Goal: Task Accomplishment & Management: Use online tool/utility

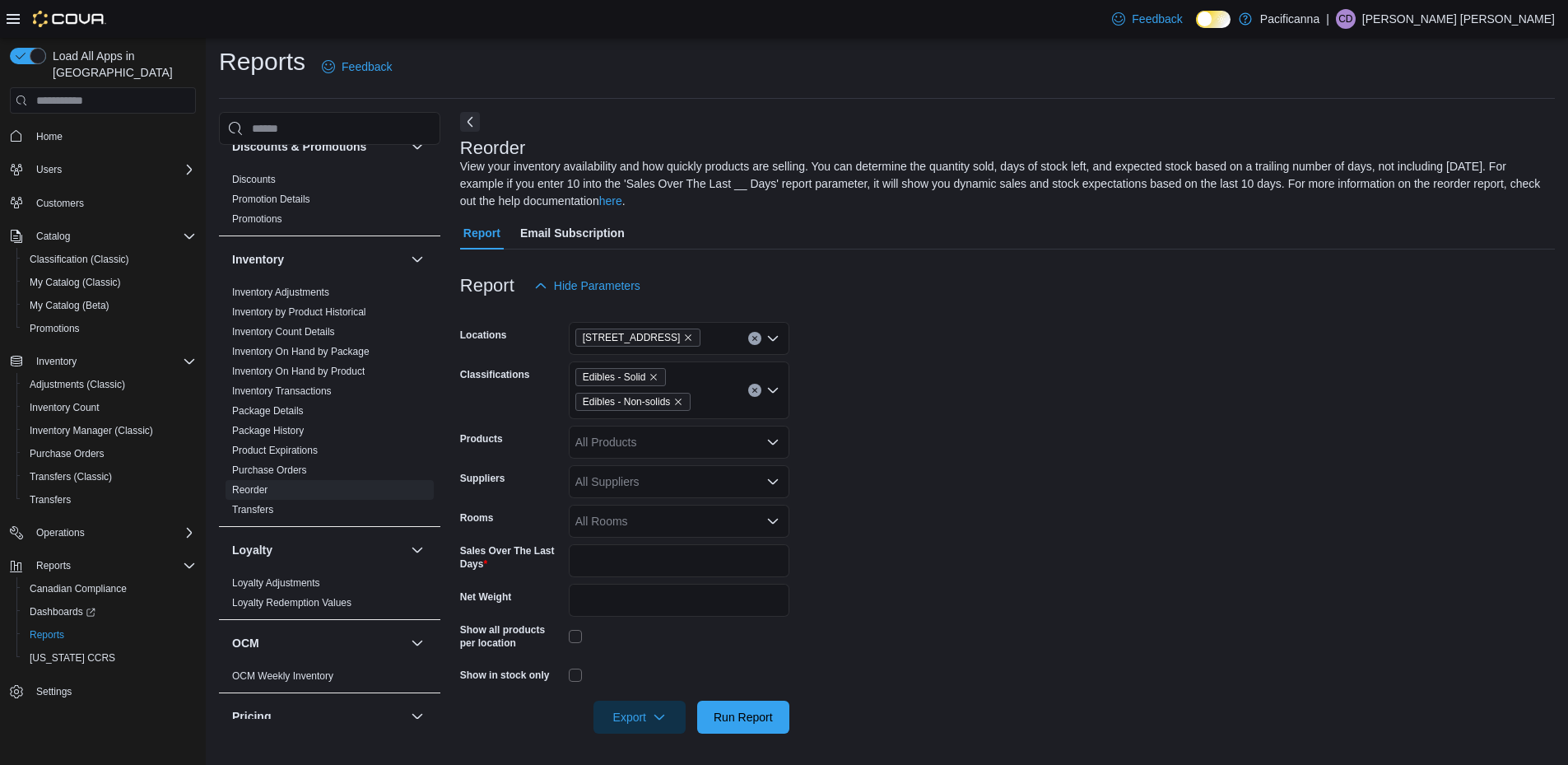
scroll to position [8, 0]
click at [1299, 565] on form "Locations [STREET_ADDRESS] Classifications Edibles - Solid Edibles - Non-solids…" at bounding box center [1007, 516] width 1095 height 432
click at [942, 407] on form "Locations [STREET_ADDRESS] Classifications Edibles - Solid Edibles - Non-solids…" at bounding box center [1007, 516] width 1095 height 432
drag, startPoint x: 1214, startPoint y: 607, endPoint x: 956, endPoint y: 496, distance: 280.9
click at [956, 496] on form "Locations [STREET_ADDRESS] Classifications Edibles - Solid Edibles - Non-solids…" at bounding box center [1007, 516] width 1095 height 432
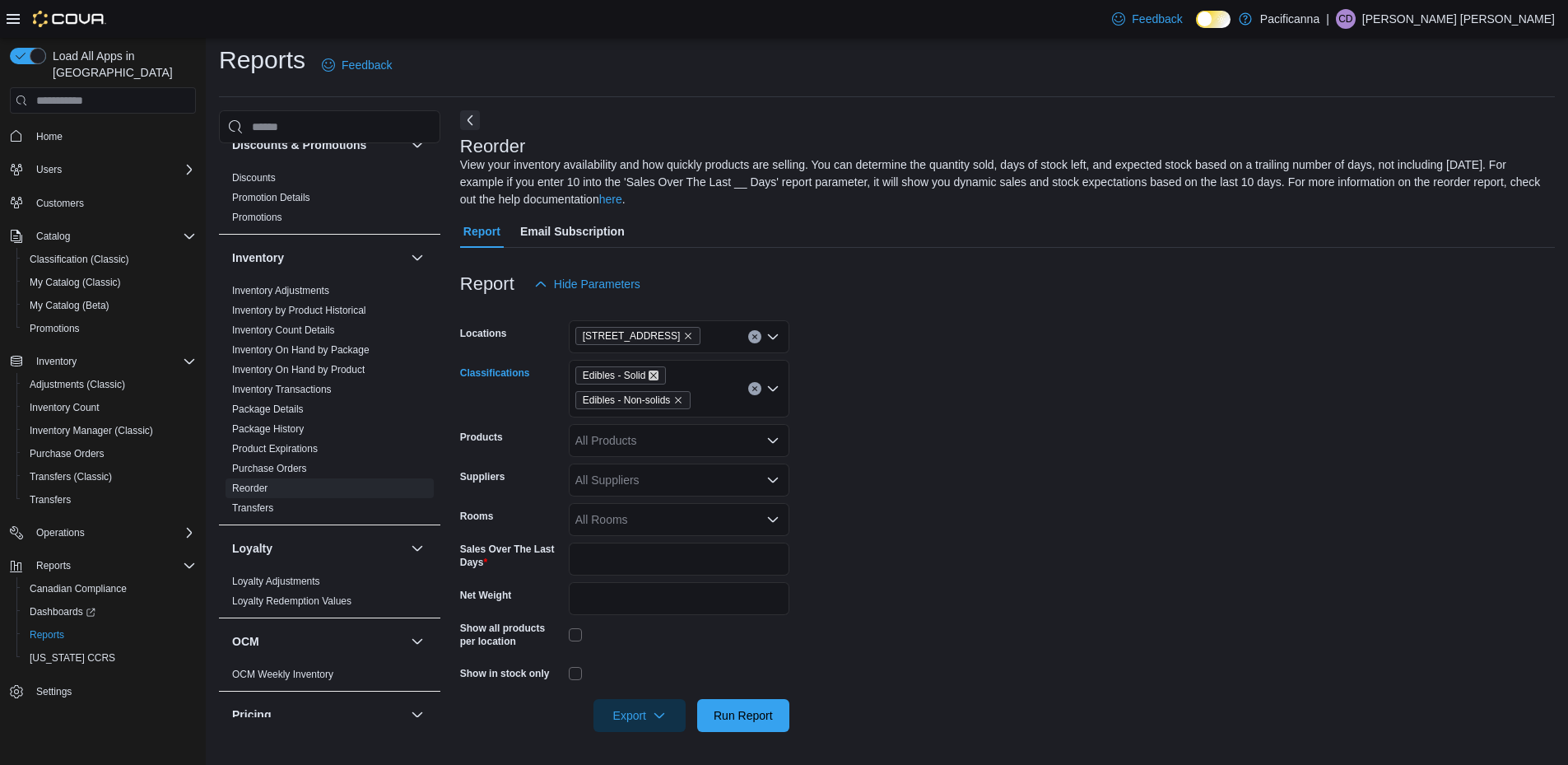
click at [651, 374] on icon "Remove Edibles - Solid from selection in this group" at bounding box center [653, 375] width 10 height 10
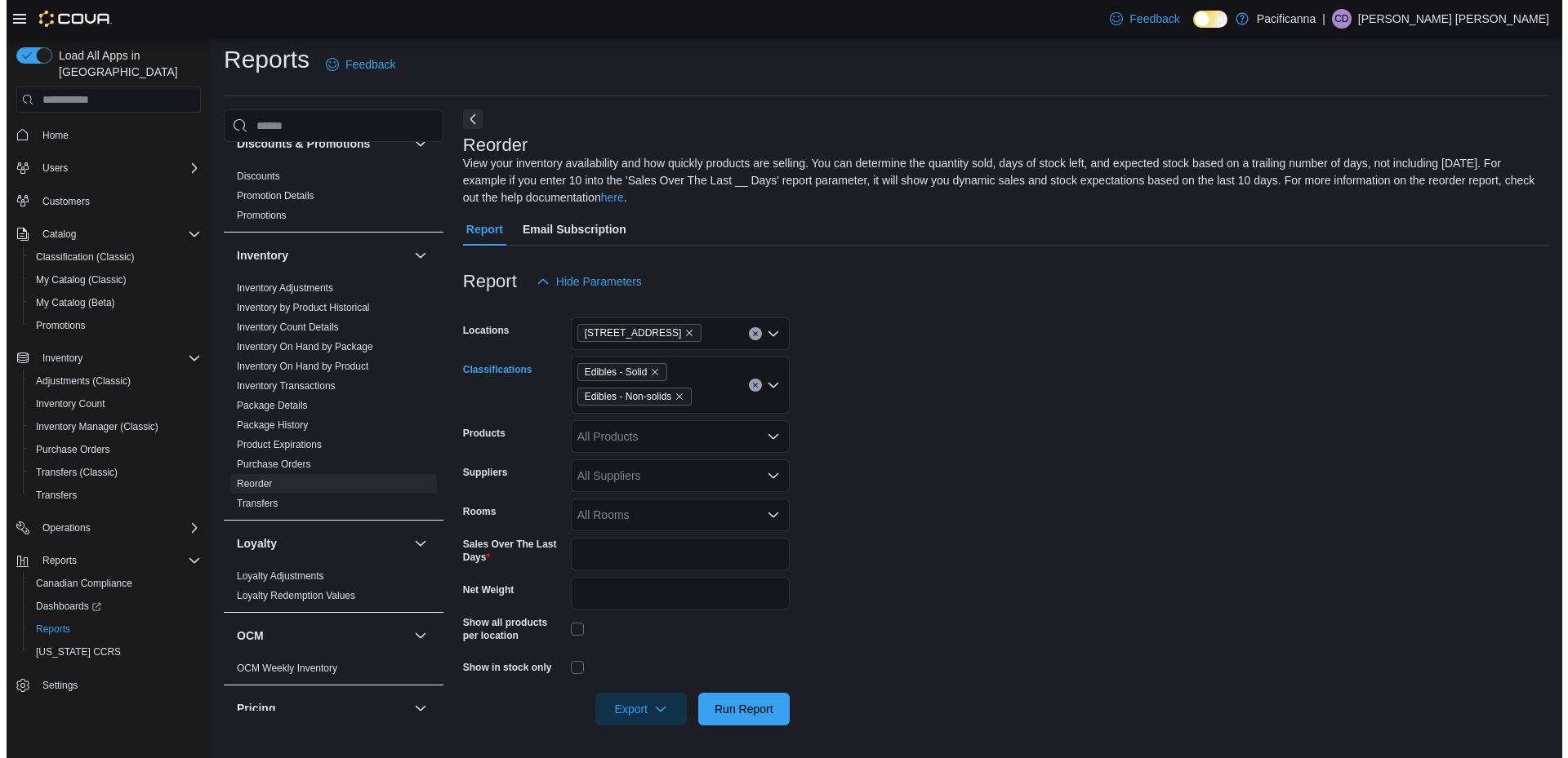
scroll to position [0, 0]
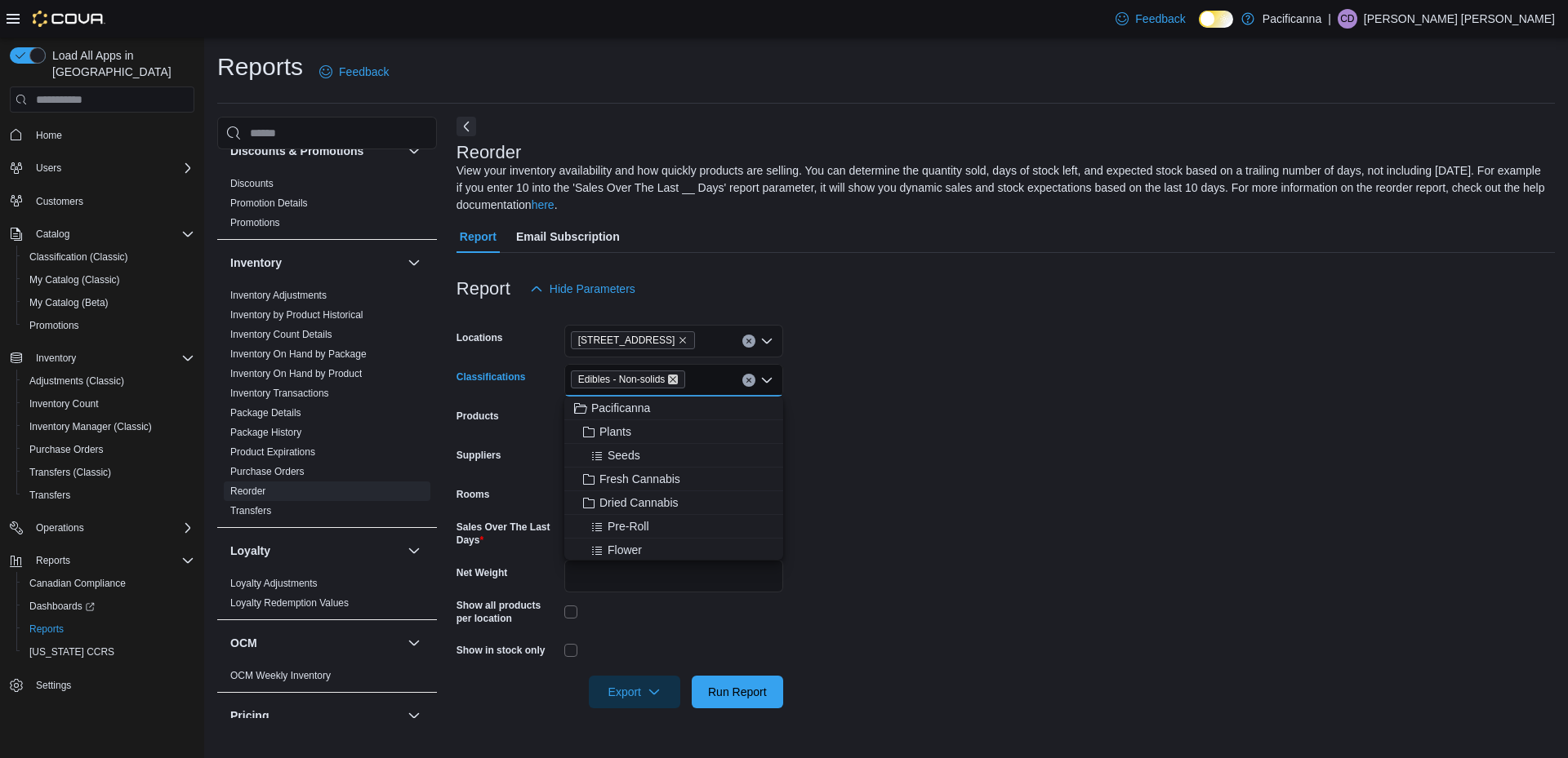
click at [673, 379] on icon "Remove Edibles - Non-solids from selection in this group" at bounding box center [673, 379] width 10 height 10
click at [639, 482] on span "Extracts - Inhaled" at bounding box center [644, 484] width 89 height 17
click at [661, 375] on icon "Remove Extracts - Inhaled from selection in this group" at bounding box center [662, 379] width 10 height 10
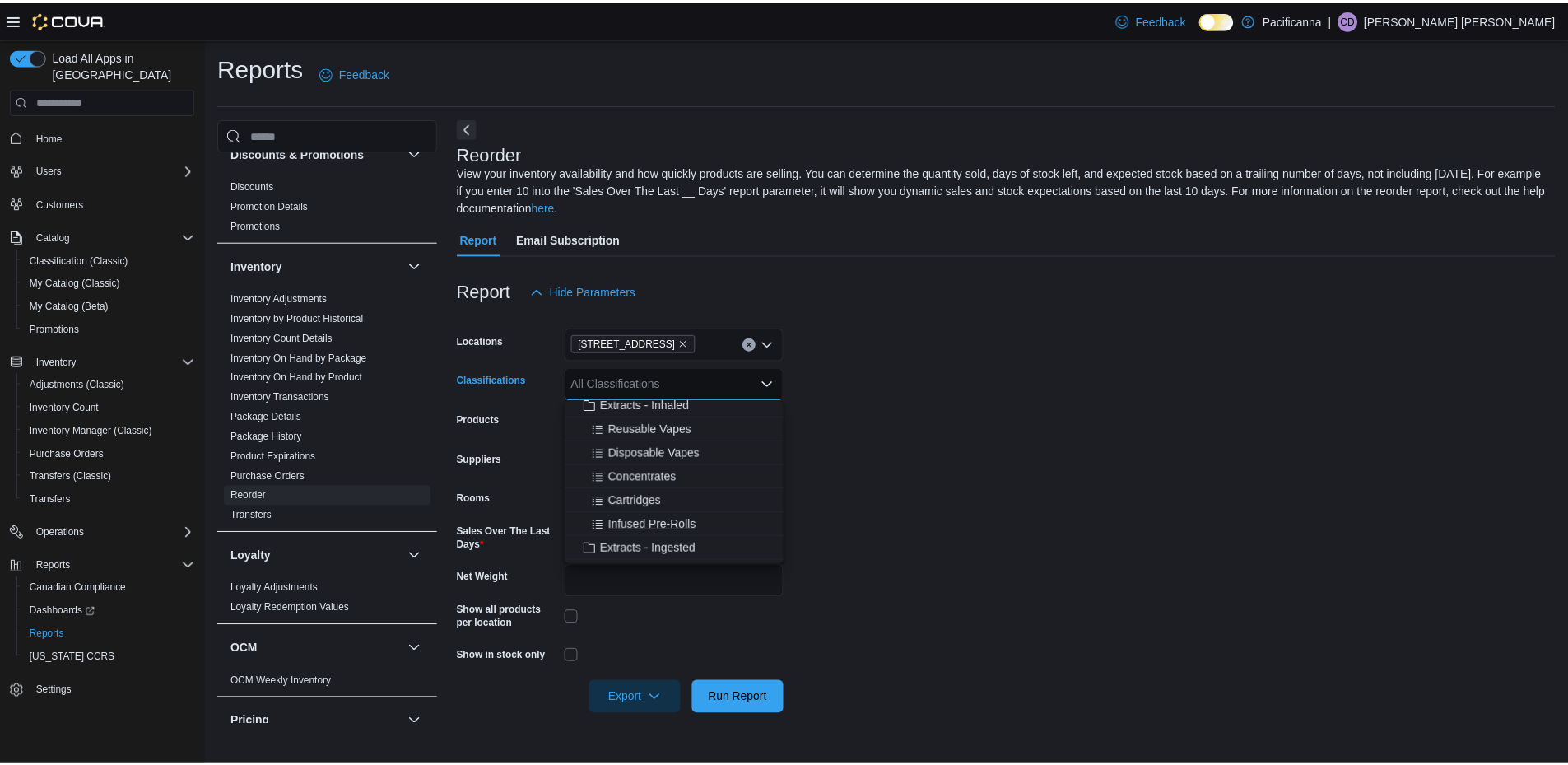
scroll to position [412, 0]
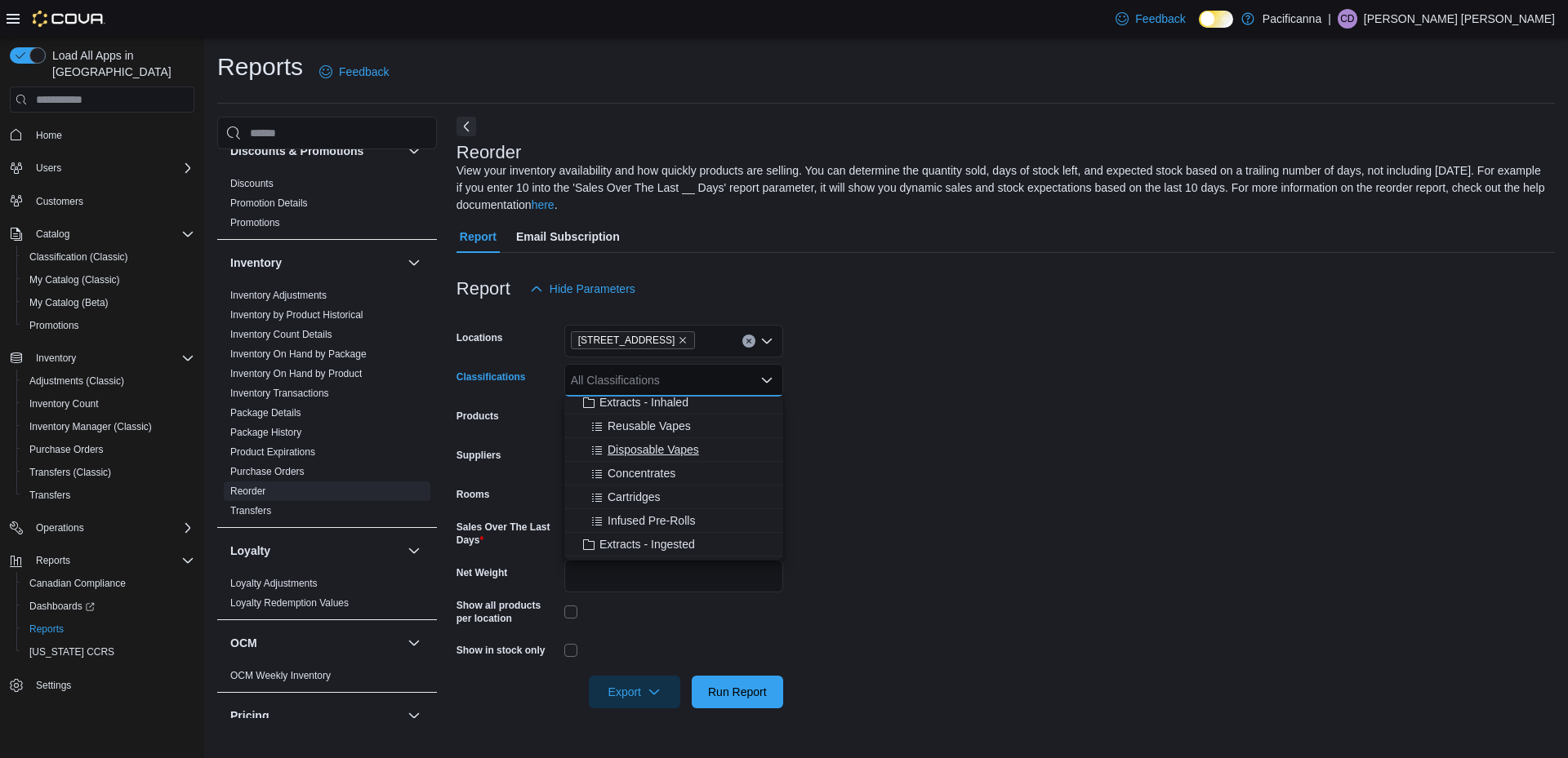
click at [646, 449] on span "Disposable Vapes" at bounding box center [652, 450] width 91 height 17
click at [641, 478] on span "Cartridges" at bounding box center [633, 474] width 53 height 17
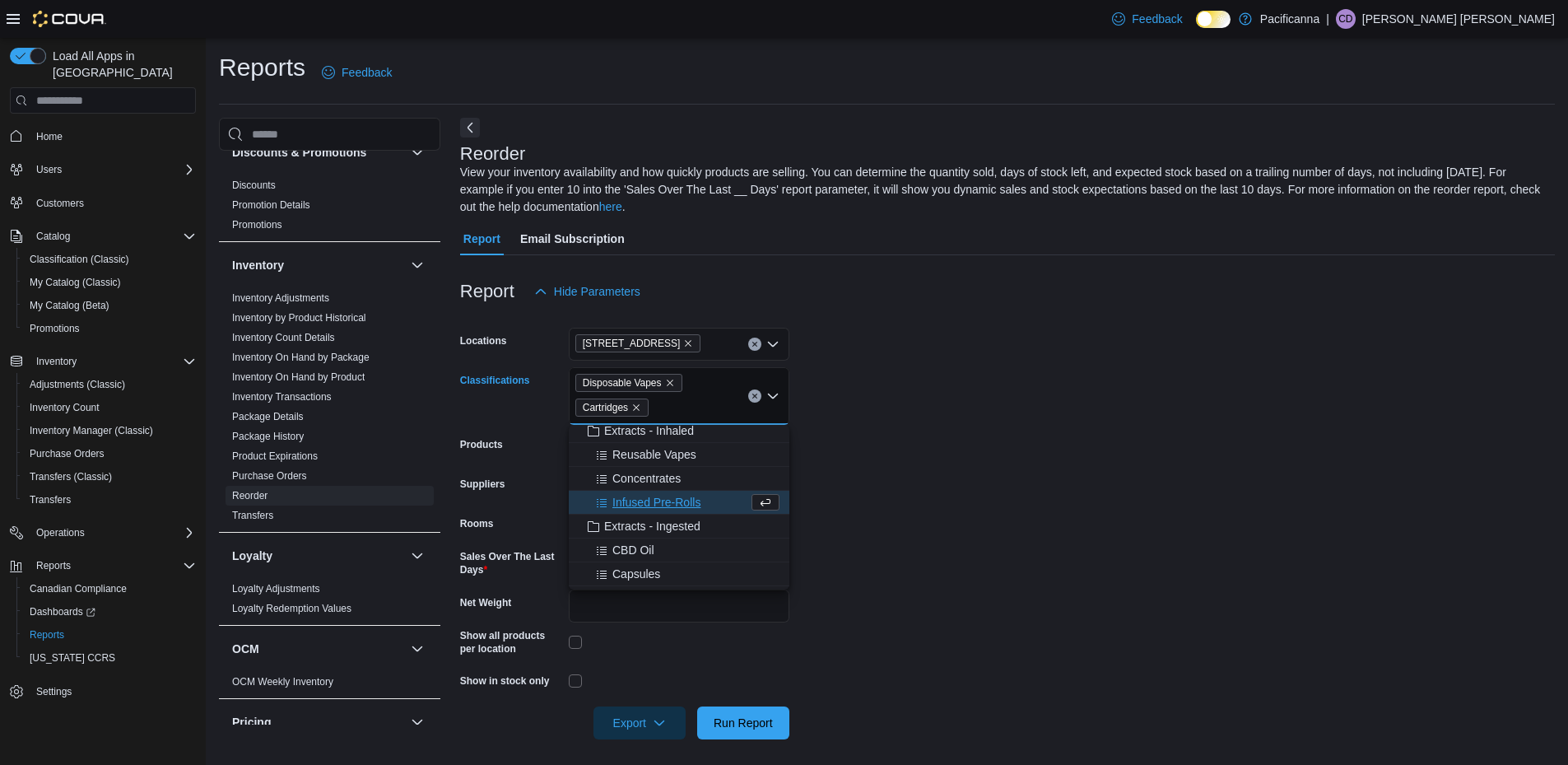
click at [928, 431] on form "Locations [STREET_ADDRESS] Classifications Disposable Vapes Cartridges Combo bo…" at bounding box center [1007, 524] width 1095 height 432
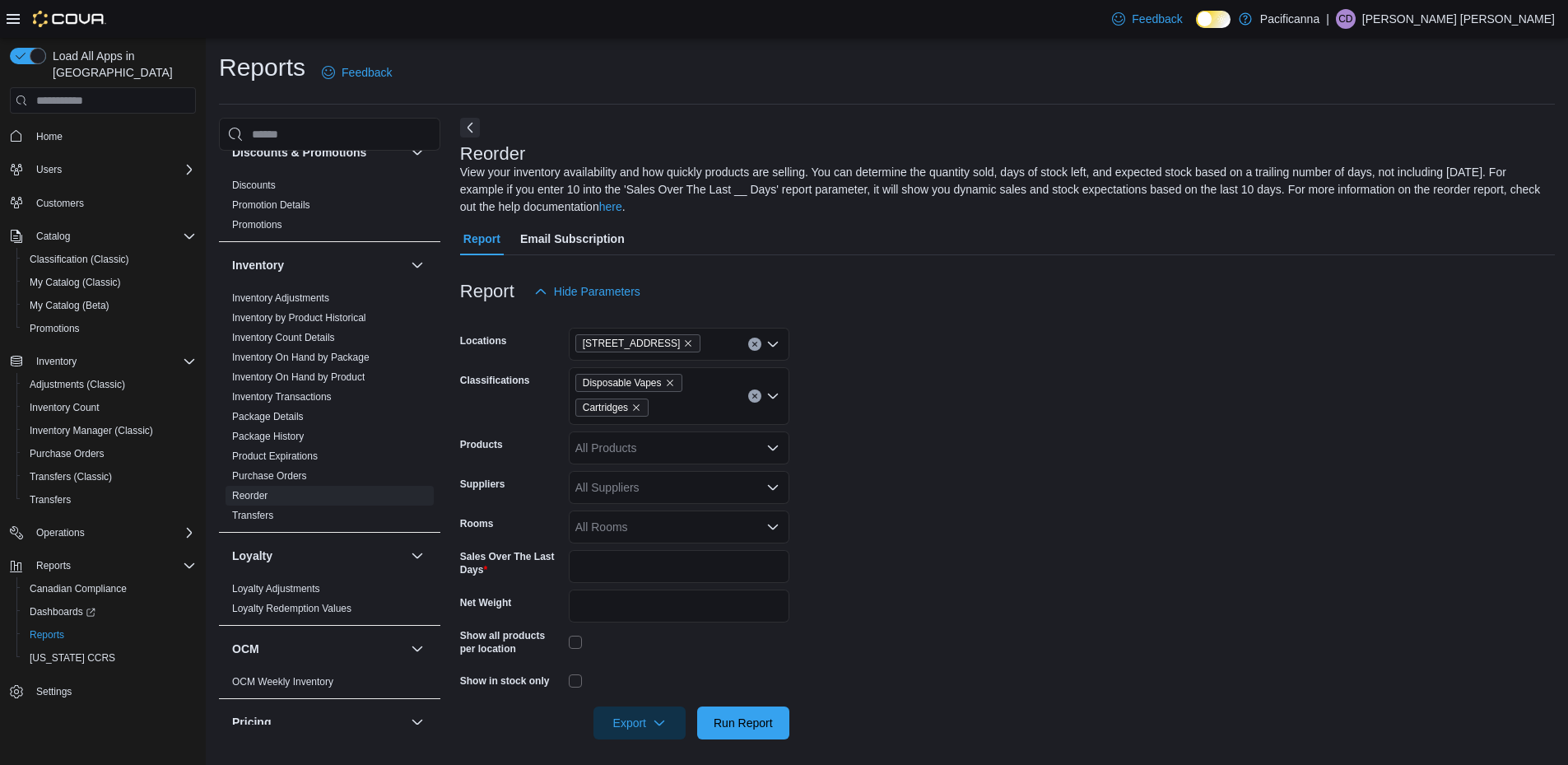
click at [686, 726] on div "Export" at bounding box center [643, 723] width 100 height 33
click at [658, 721] on icon "button" at bounding box center [659, 722] width 13 height 13
click at [647, 627] on span "Export to Excel" at bounding box center [642, 624] width 74 height 13
